Goal: Information Seeking & Learning: Find specific page/section

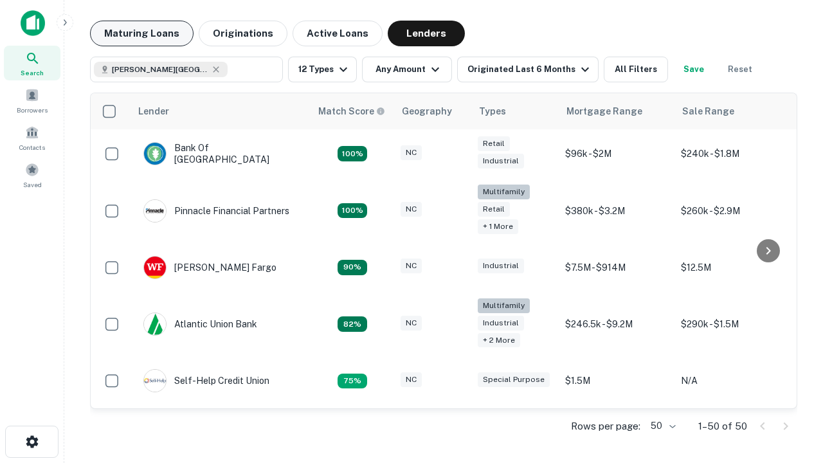
click at [141, 33] on button "Maturing Loans" at bounding box center [141, 34] width 103 height 26
